Goal: Participate in discussion

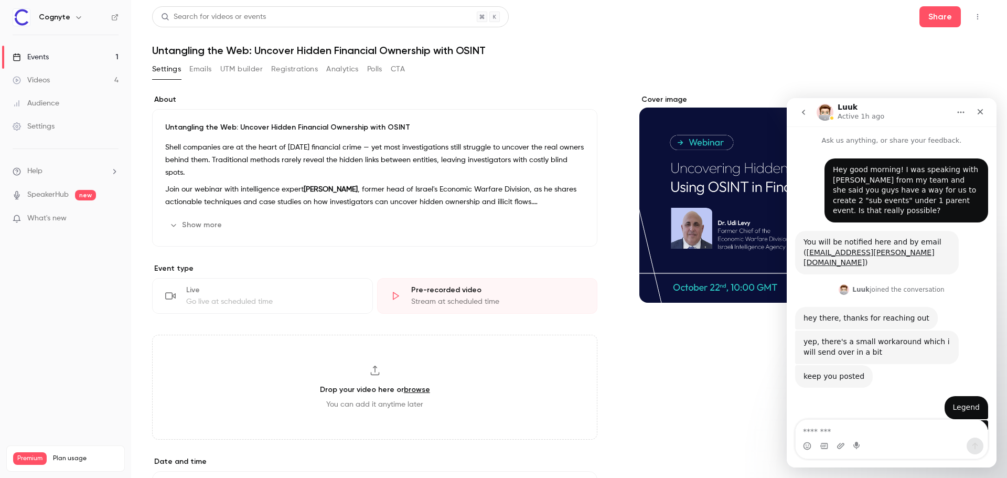
scroll to position [719, 0]
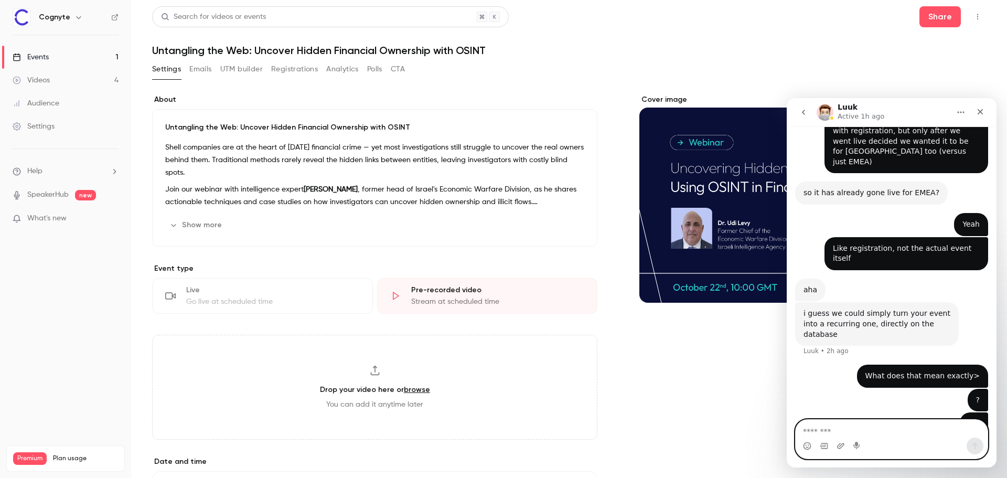
click at [881, 424] on textarea "Message…" at bounding box center [892, 429] width 192 height 18
drag, startPoint x: 825, startPoint y: 366, endPoint x: 860, endPoint y: 395, distance: 46.5
click at [859, 436] on div "Also, if we do end up changing the event type to recurring - can we still have …" at bounding box center [907, 463] width 164 height 54
click at [861, 443] on div "Also, if we do end up changing the event type to recurring - can we still have …" at bounding box center [906, 463] width 147 height 41
drag, startPoint x: 861, startPoint y: 395, endPoint x: 826, endPoint y: 370, distance: 43.2
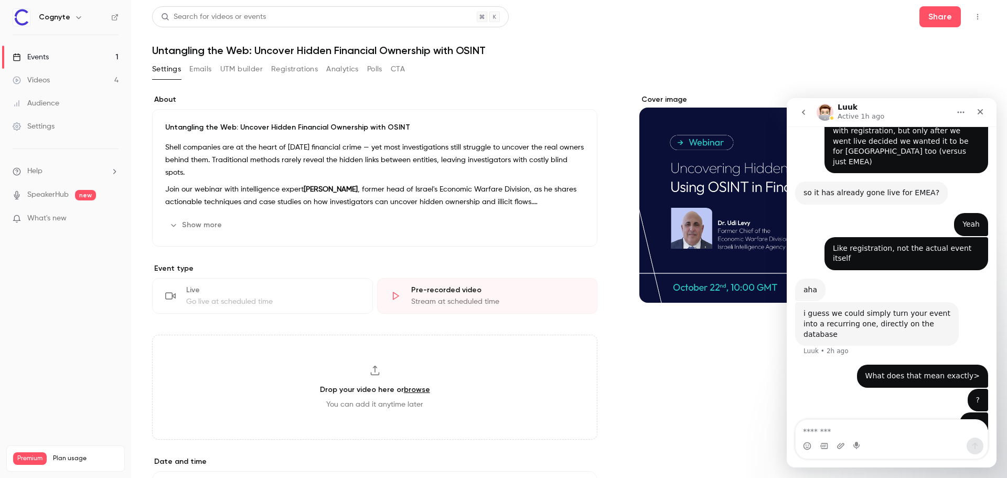
click at [827, 436] on div "Also, if we do end up changing the event type to recurring - can we still have …" at bounding box center [907, 463] width 164 height 54
click at [844, 423] on textarea "Message…" at bounding box center [892, 429] width 192 height 18
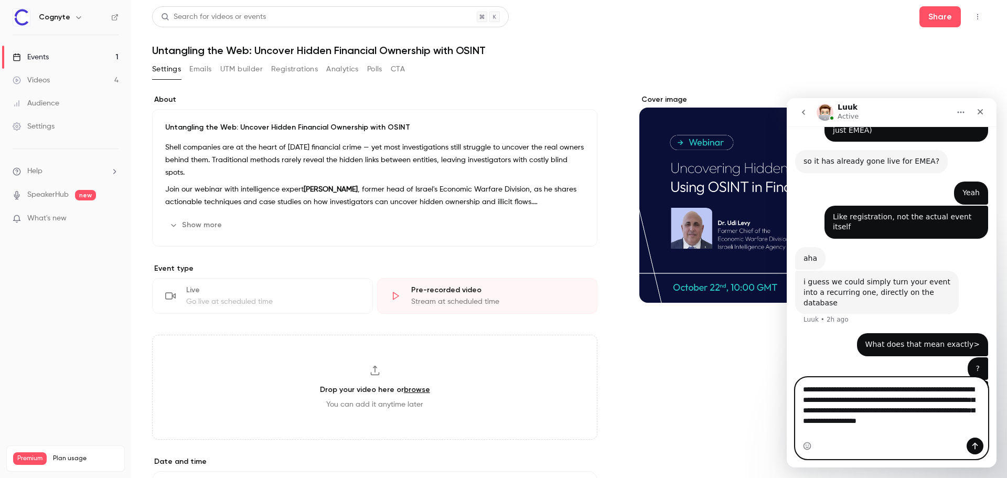
scroll to position [761, 0]
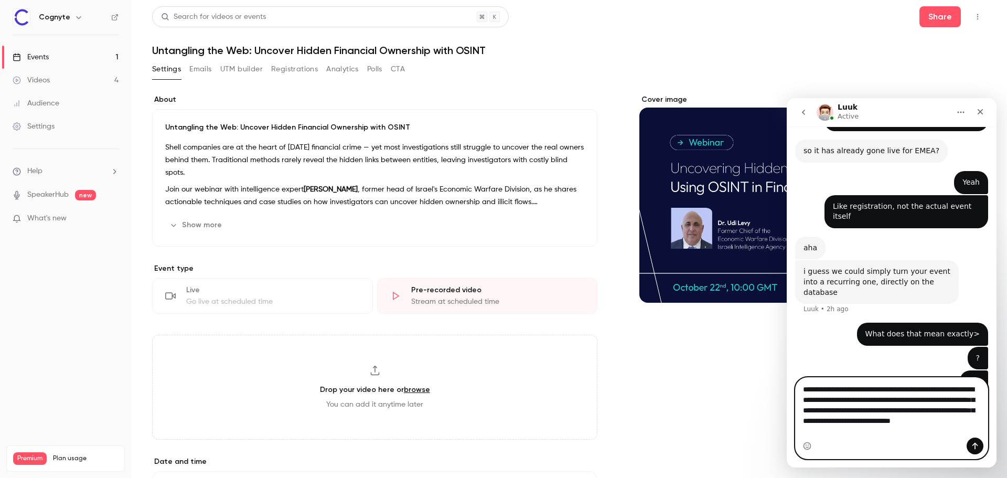
click at [865, 429] on textarea "**********" at bounding box center [892, 408] width 192 height 60
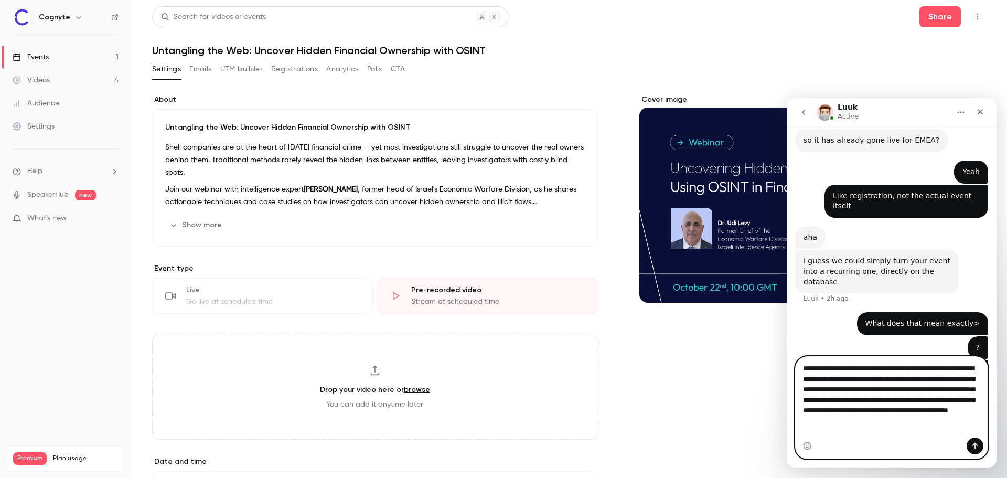
scroll to position [782, 0]
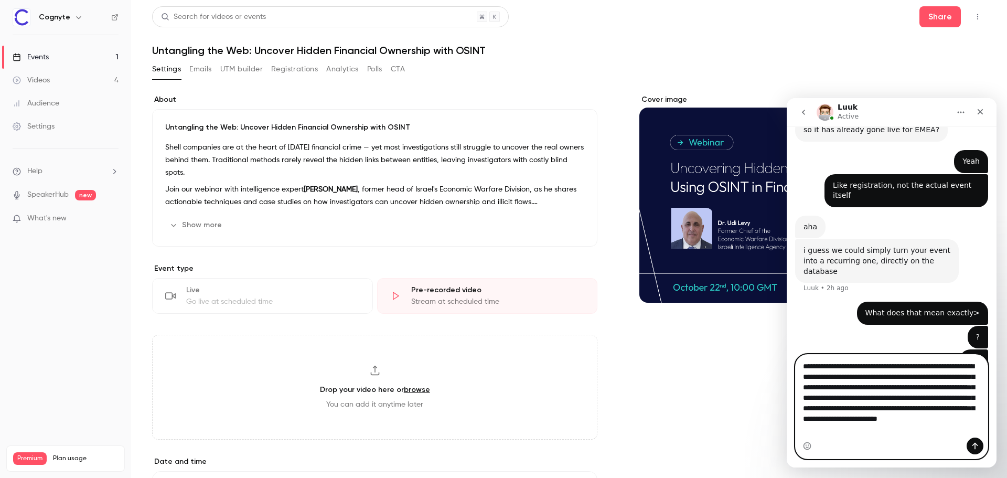
type textarea "**********"
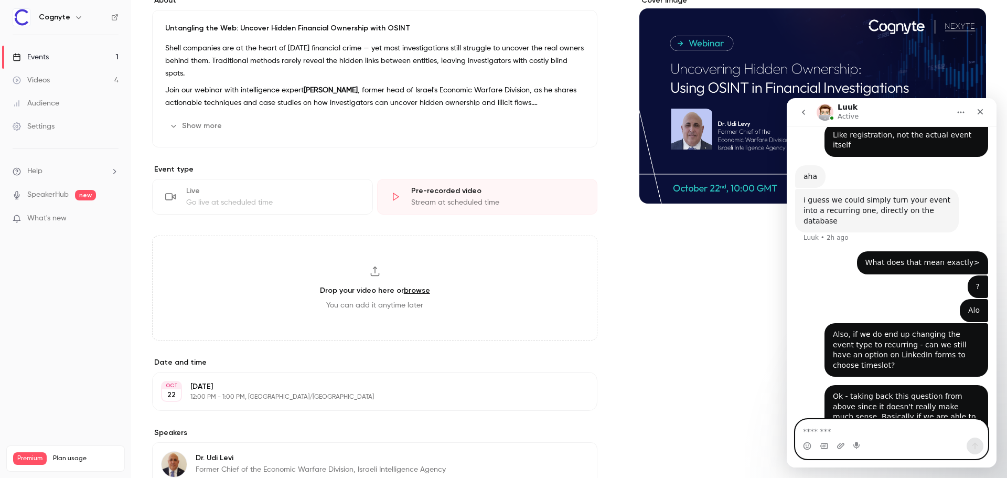
scroll to position [0, 0]
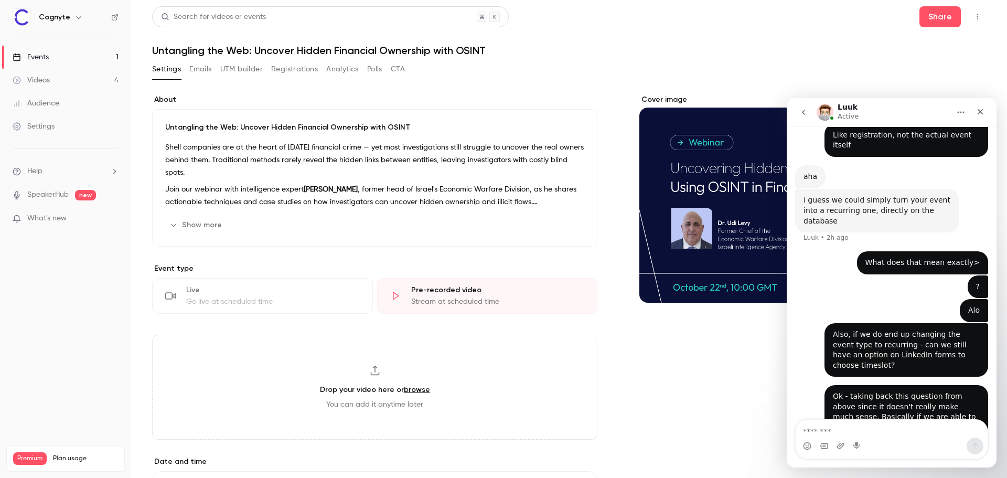
click at [48, 220] on span "What's new" at bounding box center [46, 218] width 39 height 11
click at [652, 19] on div at bounding box center [503, 239] width 1007 height 478
click at [59, 211] on ul "Help SpeakerHub new What's new" at bounding box center [65, 196] width 131 height 94
click at [52, 219] on span "What's new" at bounding box center [46, 218] width 39 height 11
click at [715, 5] on div at bounding box center [503, 239] width 1007 height 478
